Goal: Information Seeking & Learning: Check status

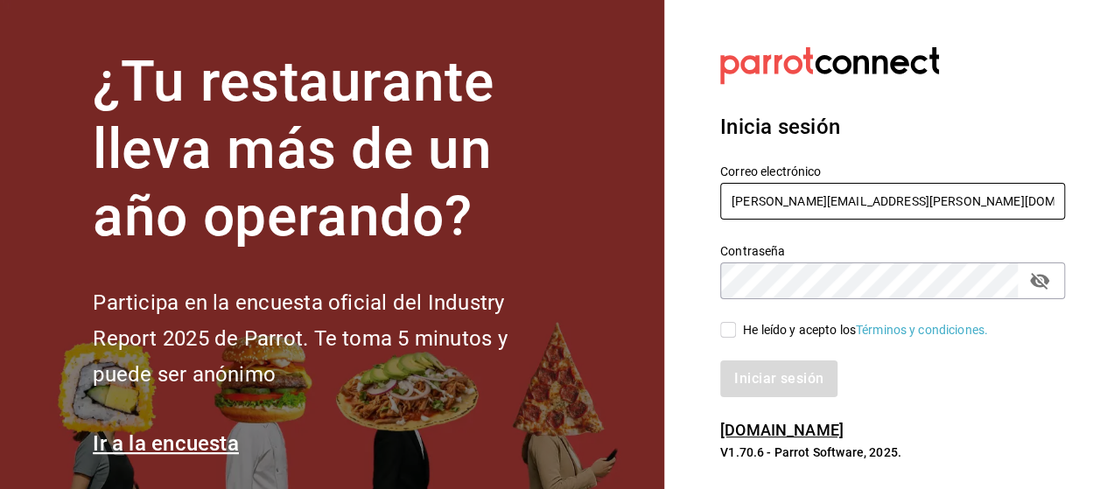
type input "luis.gomez.2302@gmail.com"
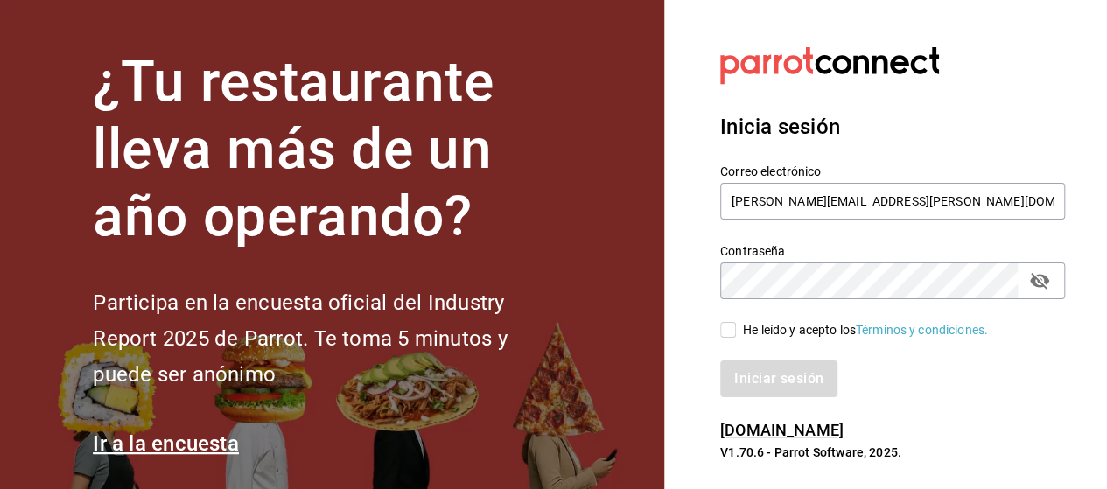
click at [684, 311] on section "Datos incorrectos. Verifica que tu Correo o Contraseña estén bien escritos. Ini…" at bounding box center [885, 254] width 443 height 508
click at [744, 340] on div "Iniciar sesión" at bounding box center [882, 368] width 366 height 58
click at [742, 331] on span "He leído y acepto los Términos y condiciones." at bounding box center [862, 330] width 252 height 18
click at [736, 331] on input "He leído y acepto los Términos y condiciones." at bounding box center [728, 330] width 16 height 16
checkbox input "true"
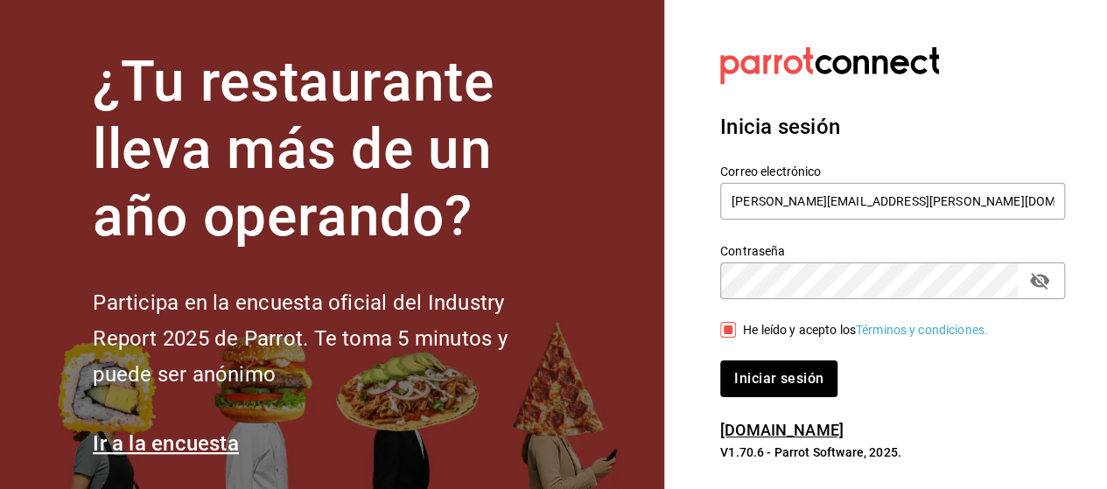
click at [1046, 282] on icon "passwordField" at bounding box center [1039, 281] width 19 height 17
click at [736, 401] on div "Inicia sesión Correo electrónico luis.gomez.2302@gmail.com Contraseña Contraseñ…" at bounding box center [892, 254] width 345 height 328
click at [765, 381] on button "Iniciar sesión" at bounding box center [779, 378] width 119 height 37
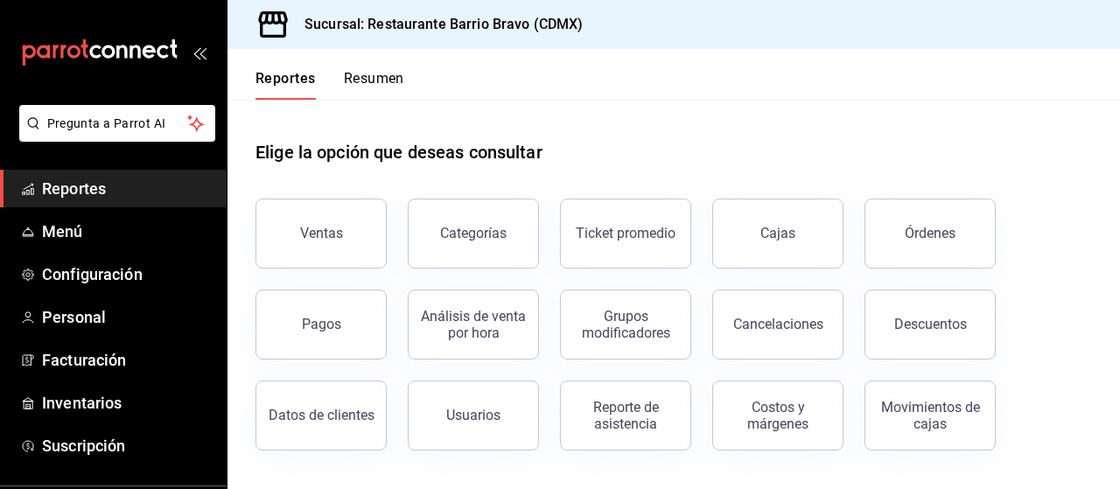
click at [378, 78] on button "Resumen" at bounding box center [374, 85] width 60 height 30
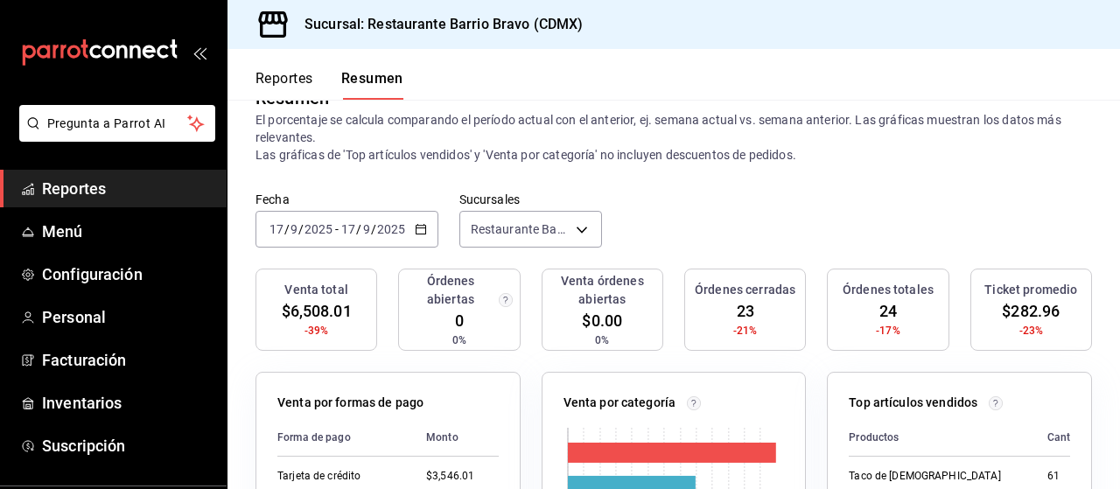
scroll to position [44, 0]
click at [418, 225] on \(Stroke\) "button" at bounding box center [421, 229] width 10 height 10
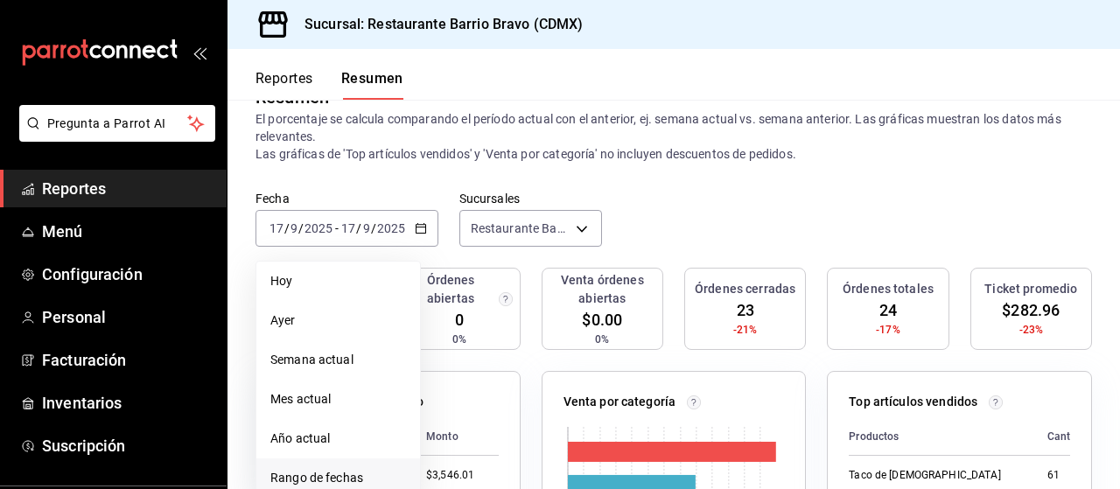
click at [356, 466] on li "Rango de fechas" at bounding box center [338, 477] width 164 height 39
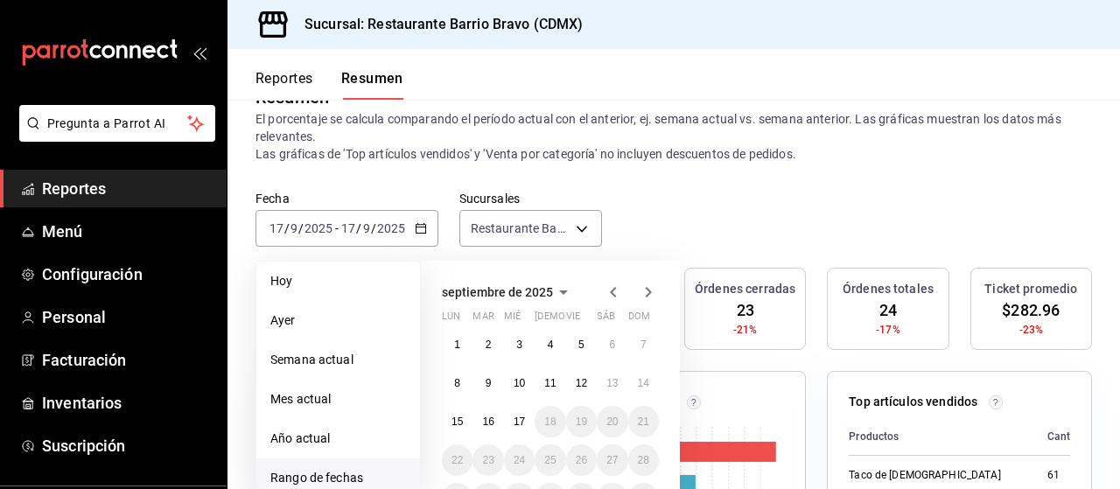
scroll to position [92, 0]
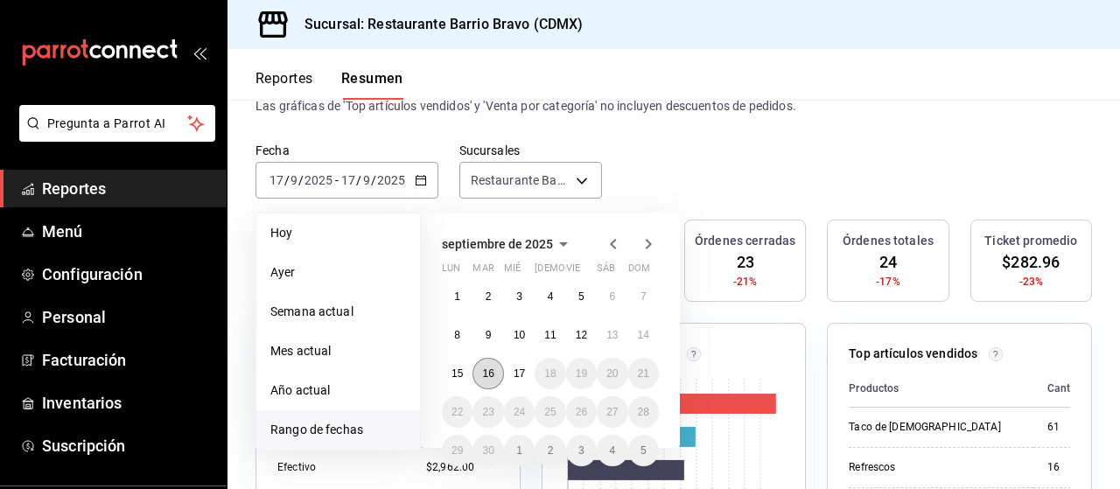
click at [486, 377] on abbr "16" at bounding box center [487, 373] width 11 height 12
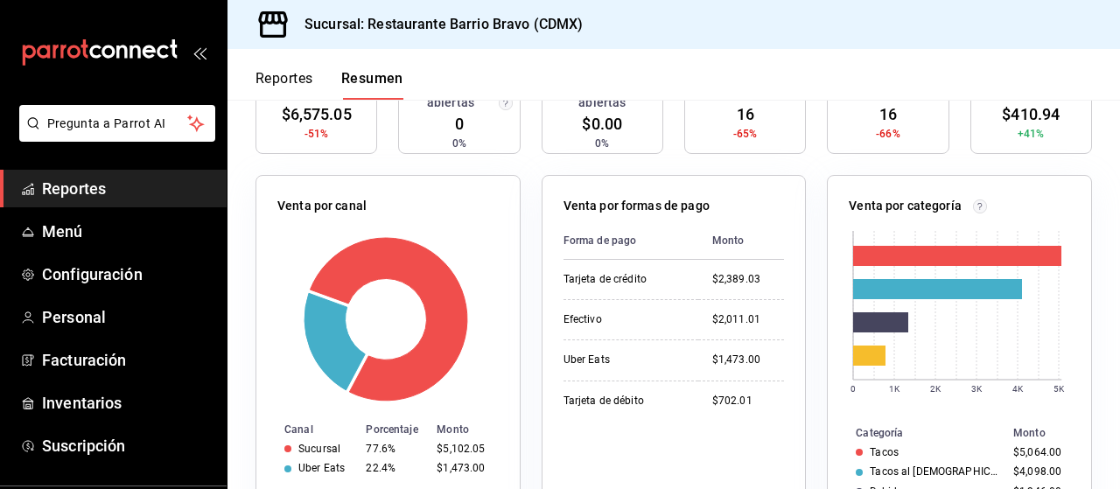
scroll to position [241, 0]
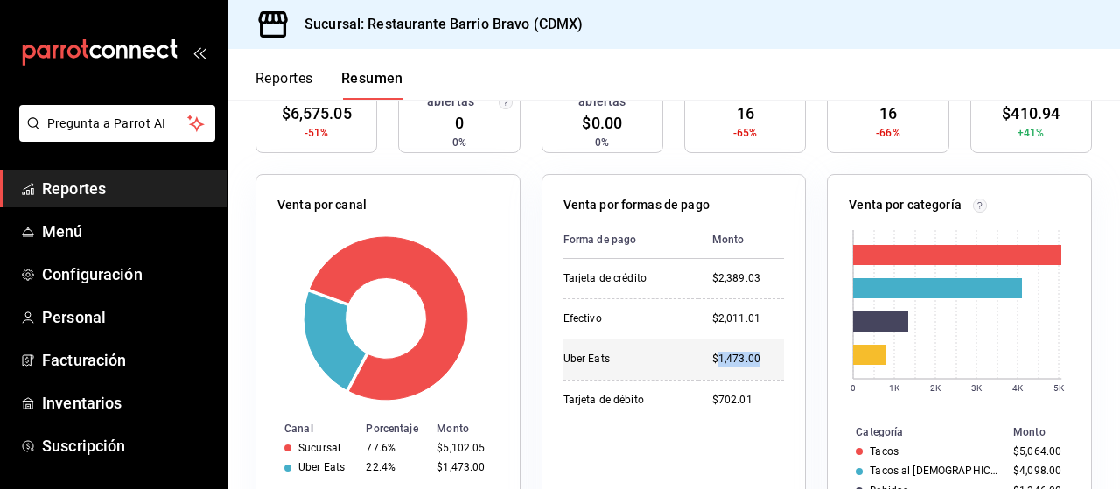
drag, startPoint x: 709, startPoint y: 354, endPoint x: 756, endPoint y: 360, distance: 47.5
click at [756, 360] on div "$1,473.00" at bounding box center [748, 359] width 73 height 15
copy div "1,473.00"
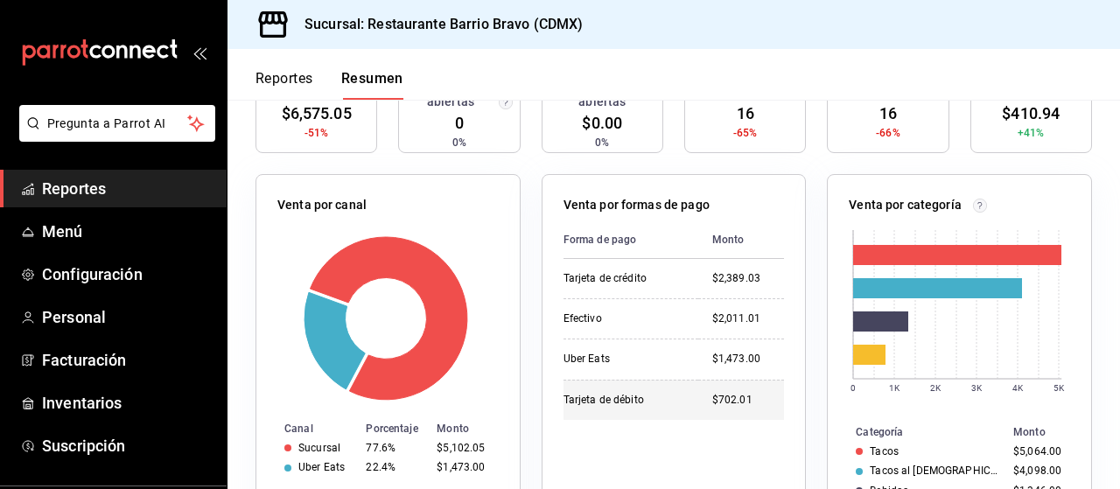
click at [724, 405] on div "$702.01" at bounding box center [748, 400] width 73 height 15
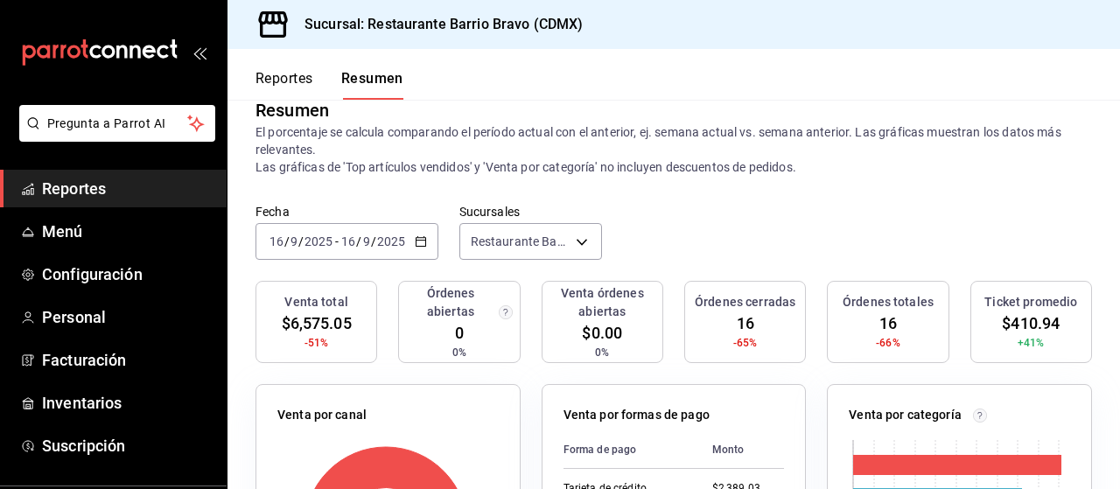
scroll to position [30, 0]
click at [152, 57] on icon "mailbox folders" at bounding box center [99, 52] width 157 height 26
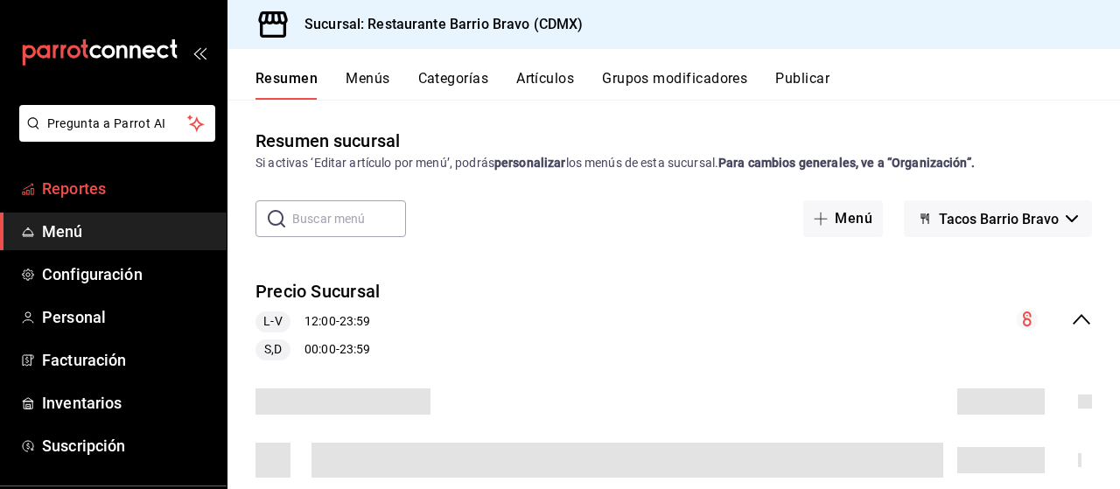
click at [150, 178] on span "Reportes" at bounding box center [127, 189] width 171 height 24
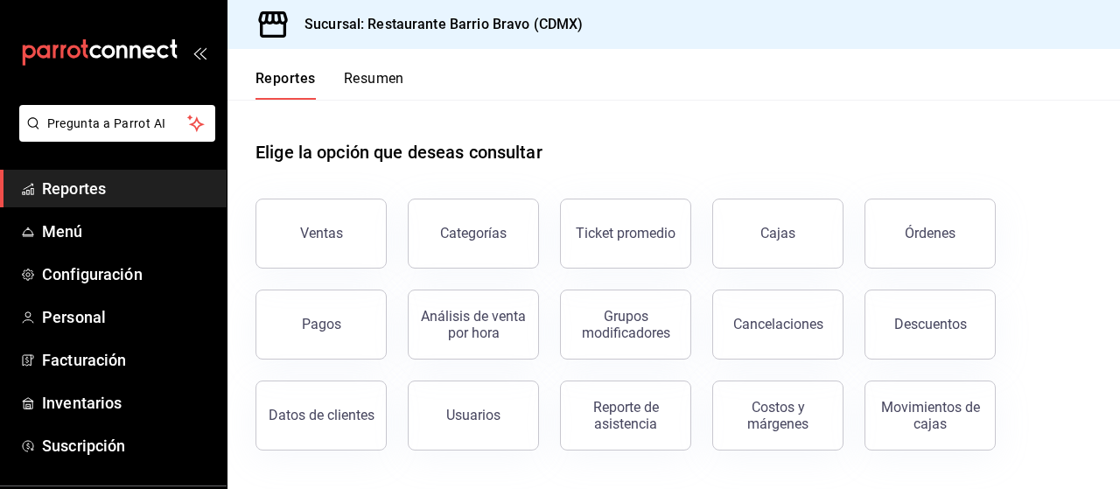
click at [353, 80] on button "Resumen" at bounding box center [374, 85] width 60 height 30
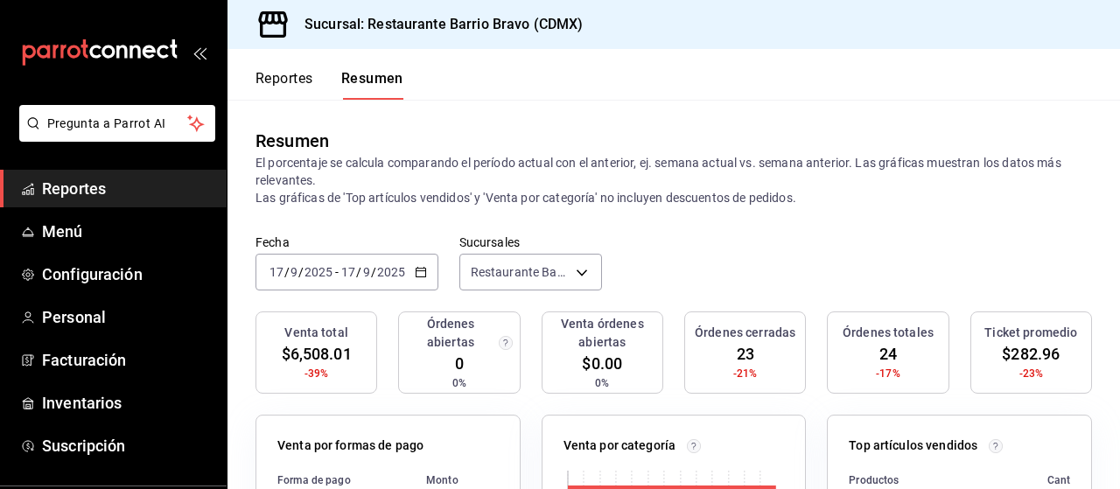
click at [268, 94] on button "Reportes" at bounding box center [284, 85] width 58 height 30
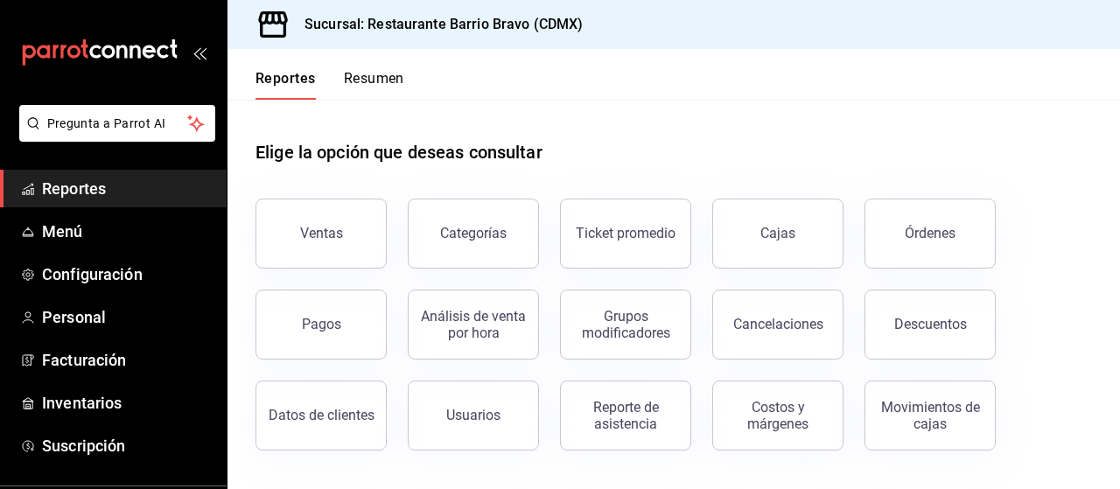
click at [384, 286] on div "Pagos" at bounding box center [310, 314] width 152 height 91
click at [353, 76] on button "Resumen" at bounding box center [374, 85] width 60 height 30
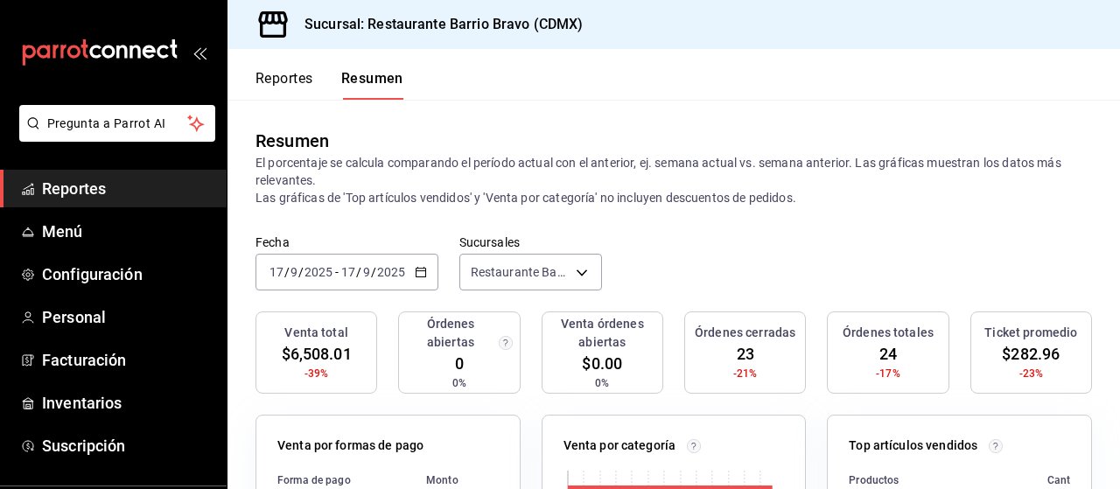
click at [423, 283] on div "[DATE] [DATE] - [DATE] [DATE]" at bounding box center [346, 272] width 183 height 37
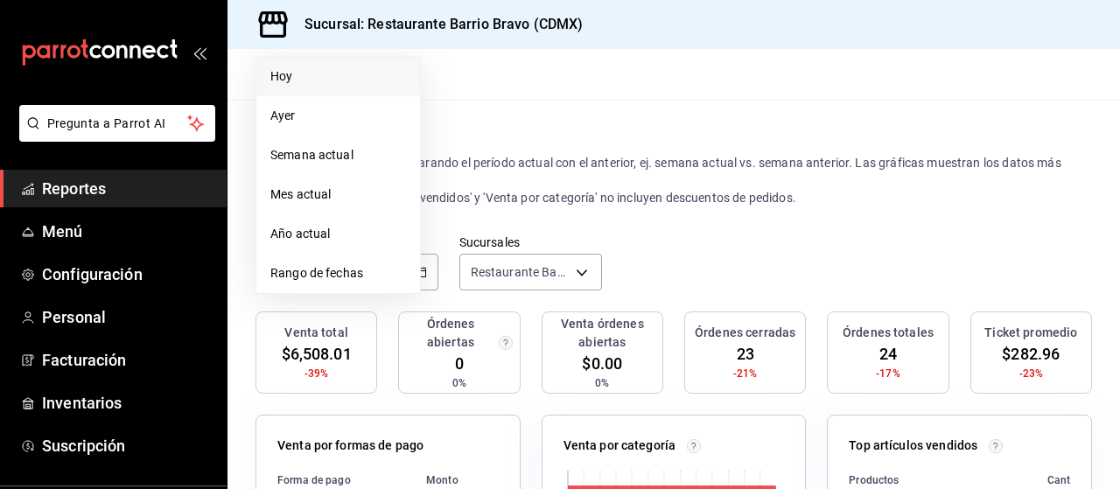
click at [336, 59] on li "Hoy" at bounding box center [338, 76] width 164 height 39
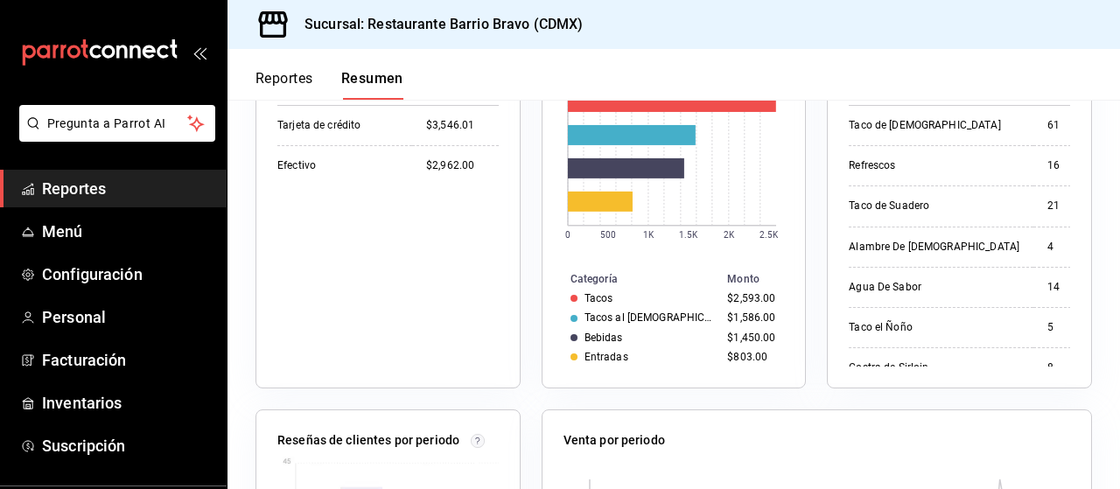
click at [410, 196] on div "Forma de pago Monto Tarjeta de crédito $3,546.01 Efectivo $2,962.00" at bounding box center [387, 217] width 221 height 298
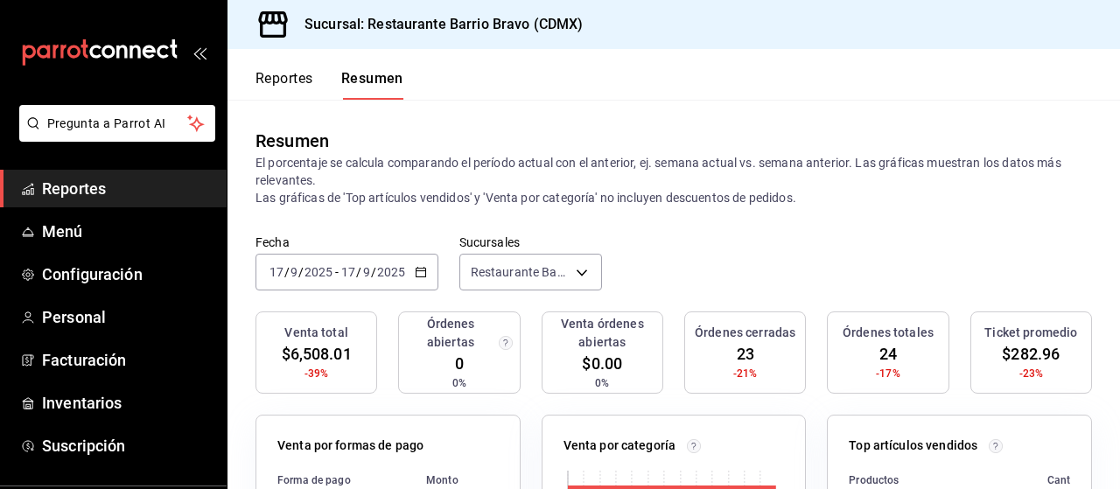
click at [429, 268] on div "[DATE] [DATE] - [DATE] [DATE]" at bounding box center [346, 272] width 183 height 37
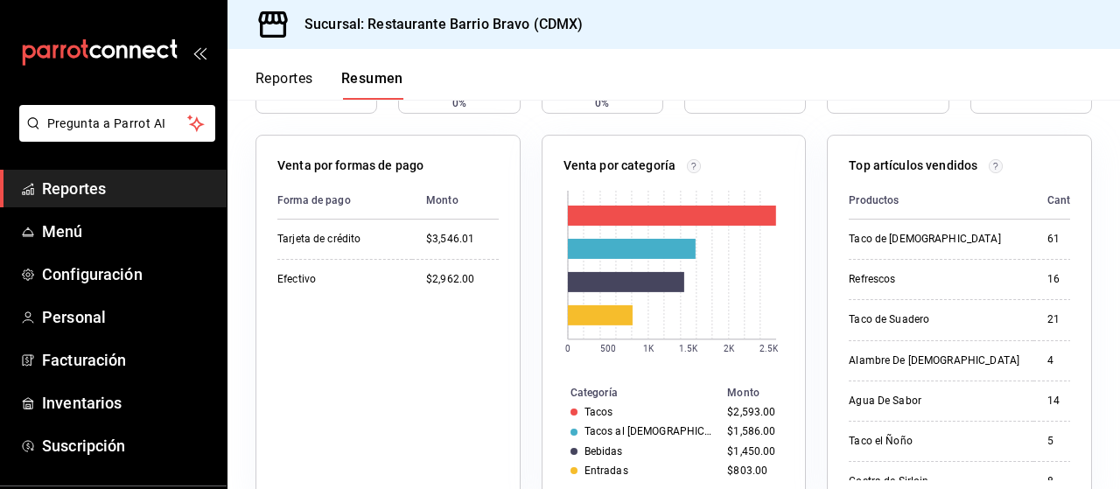
click at [497, 391] on div "Venta por formas de pago Forma de pago Monto Tarjeta de crédito $3,546.01 Efect…" at bounding box center [387, 318] width 265 height 367
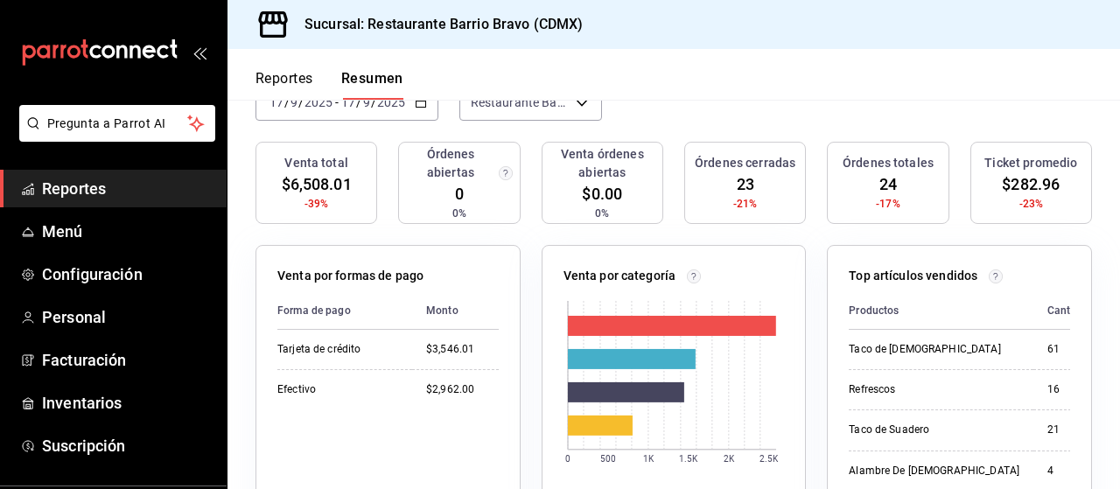
scroll to position [171, 0]
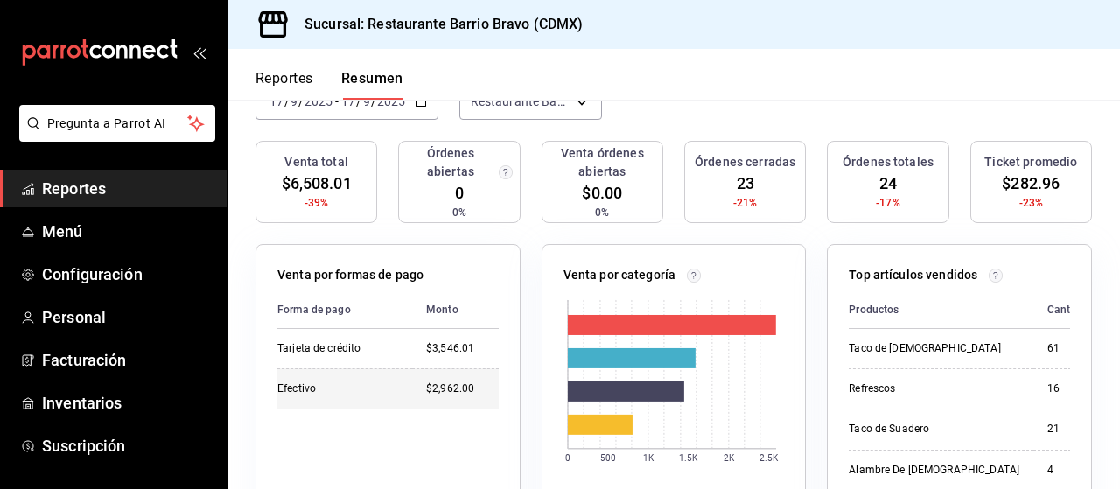
click at [451, 389] on div "$2,962.00" at bounding box center [462, 388] width 73 height 15
